Goal: Browse casually

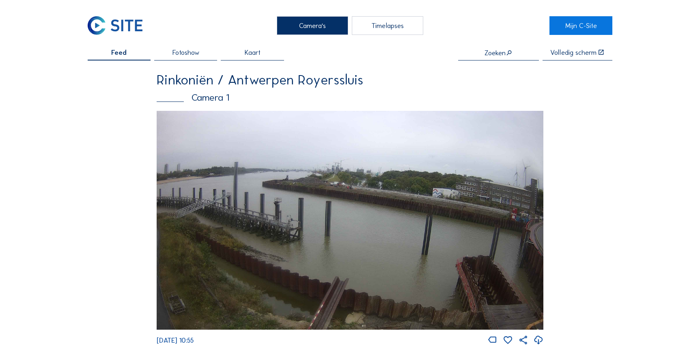
scroll to position [371, 0]
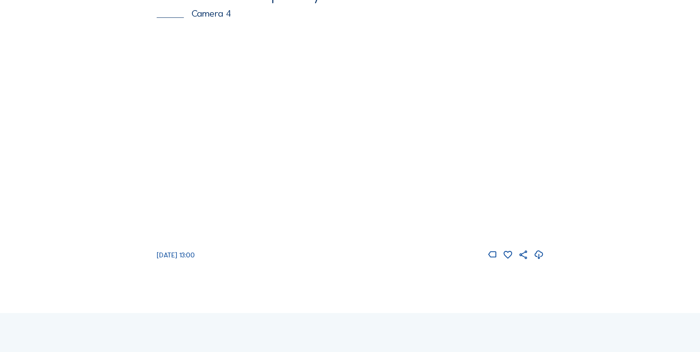
scroll to position [1330, 0]
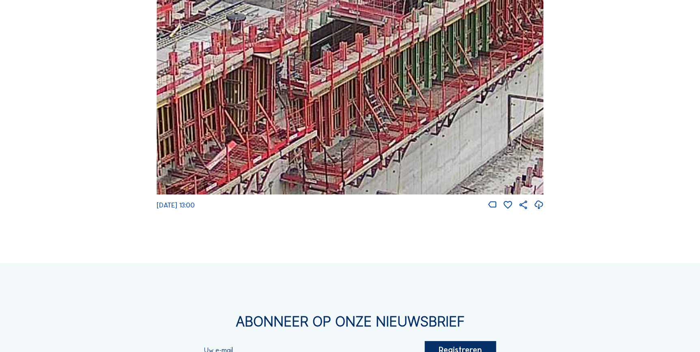
drag, startPoint x: 316, startPoint y: 80, endPoint x: 296, endPoint y: 135, distance: 59.2
click at [292, 148] on img at bounding box center [350, 85] width 387 height 218
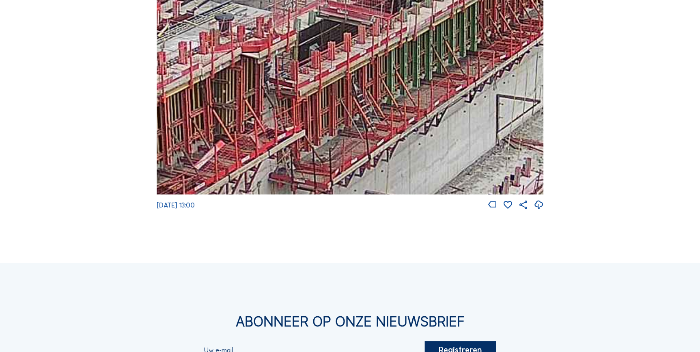
drag, startPoint x: 301, startPoint y: 111, endPoint x: 290, endPoint y: 107, distance: 11.5
click at [290, 107] on img at bounding box center [350, 85] width 387 height 218
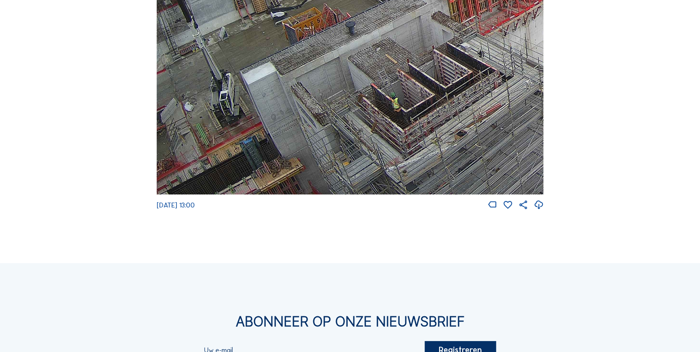
drag, startPoint x: 252, startPoint y: 153, endPoint x: 390, endPoint y: 77, distance: 157.4
click at [390, 77] on img at bounding box center [350, 85] width 387 height 218
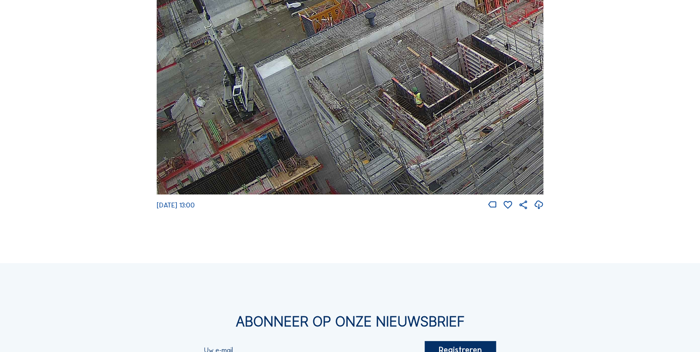
drag, startPoint x: 255, startPoint y: 119, endPoint x: 356, endPoint y: 65, distance: 114.1
click at [356, 65] on img at bounding box center [350, 85] width 387 height 218
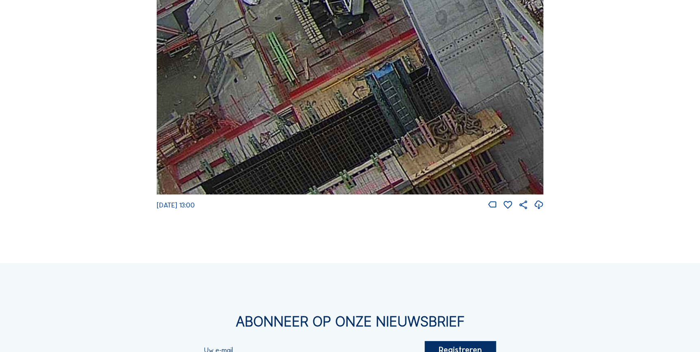
drag, startPoint x: 258, startPoint y: 154, endPoint x: 459, endPoint y: 82, distance: 213.4
click at [459, 82] on img at bounding box center [350, 85] width 387 height 218
